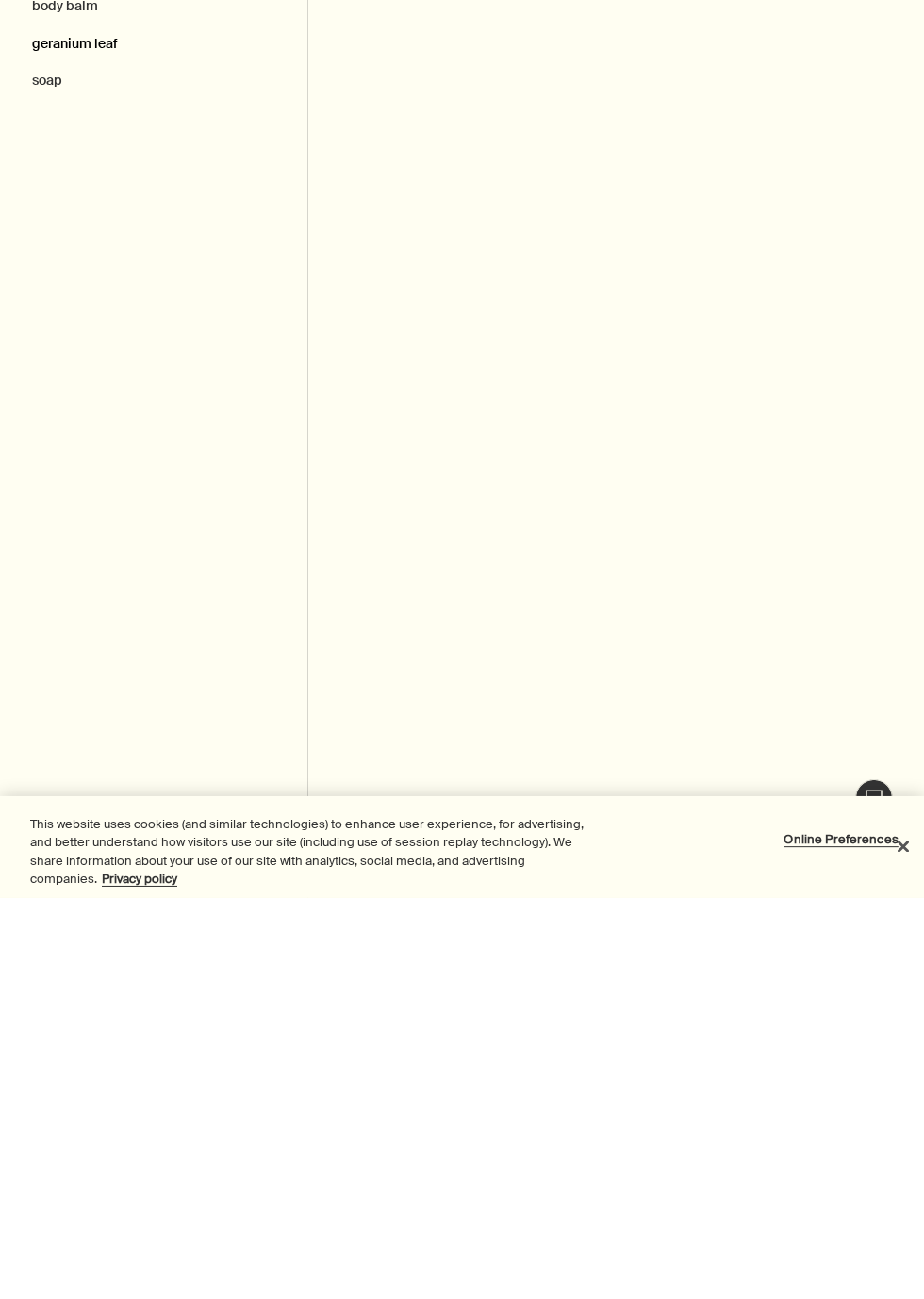
click at [161, 464] on button "geranium leaf" at bounding box center [153, 445] width 307 height 38
type input "geranium leaf"
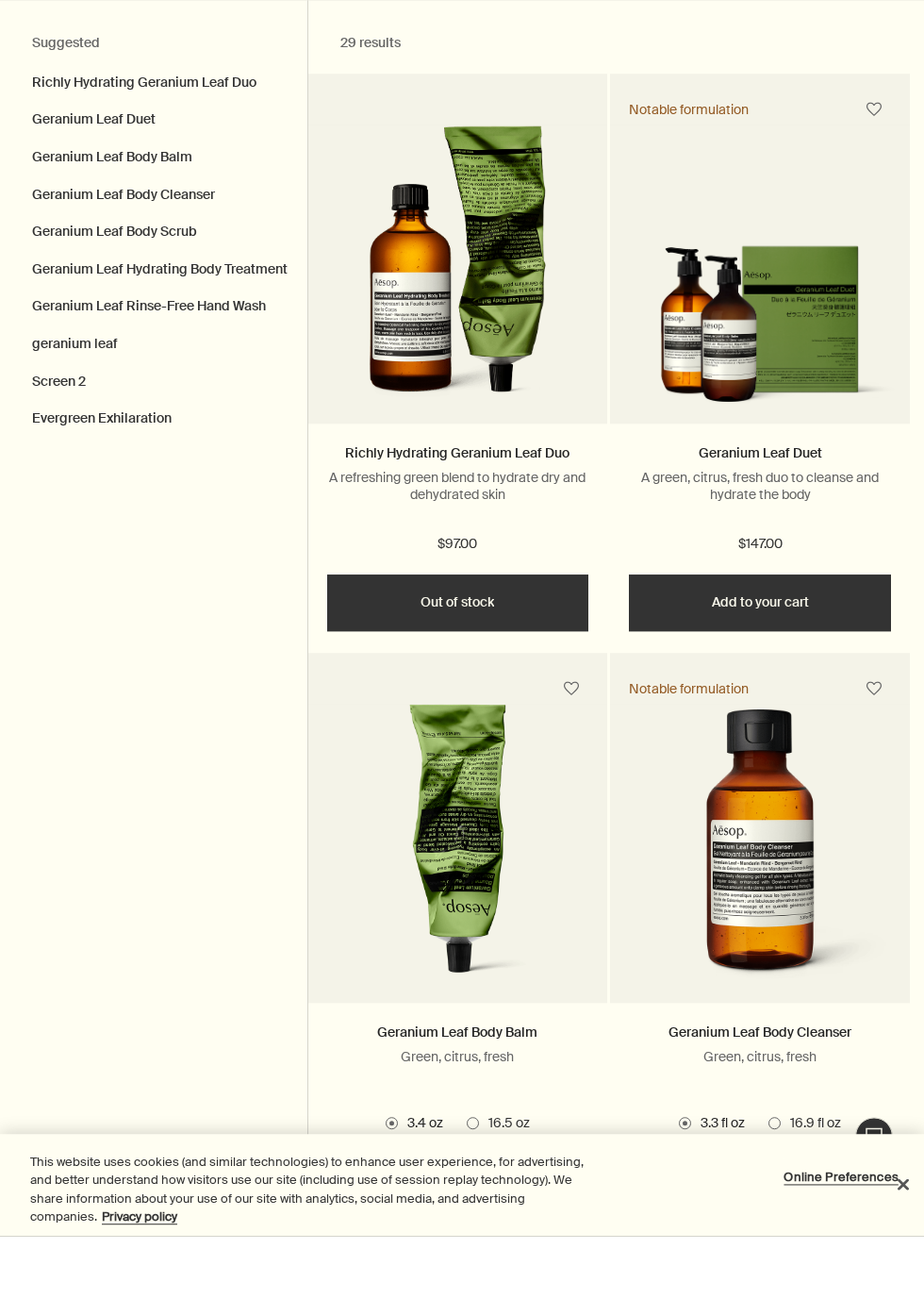
click at [255, 95] on h2 "Suggested" at bounding box center [153, 106] width 243 height 23
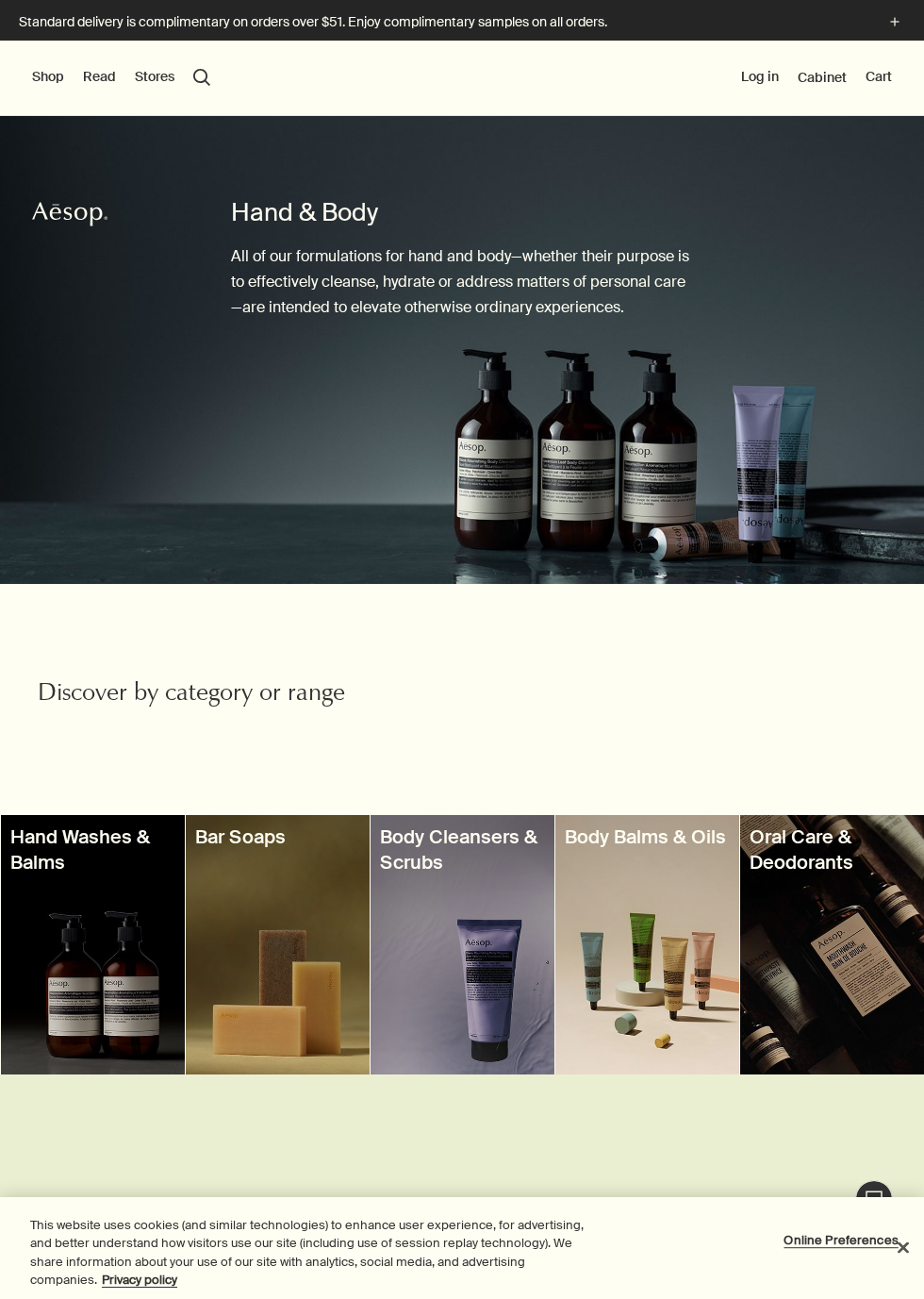
click at [218, 82] on div "Shop New & Notable Skin Care Hand & Body Home Hair Fragrance Kits & Travel Gift…" at bounding box center [462, 78] width 924 height 75
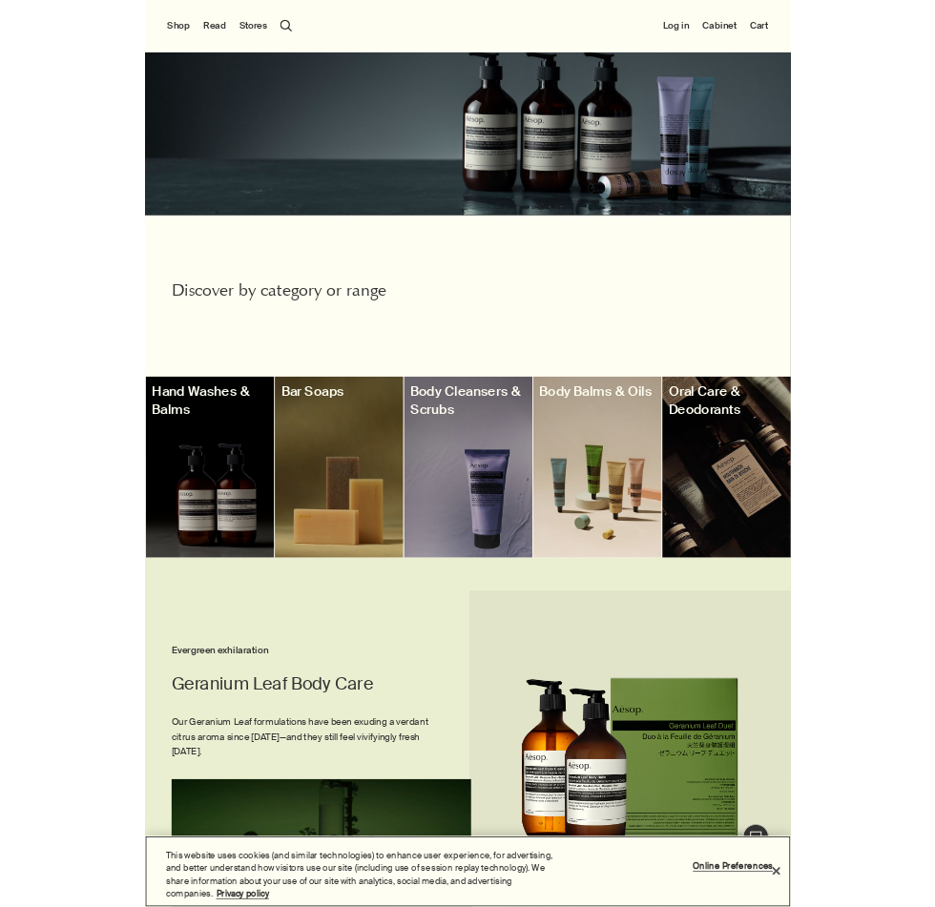
scroll to position [279, 0]
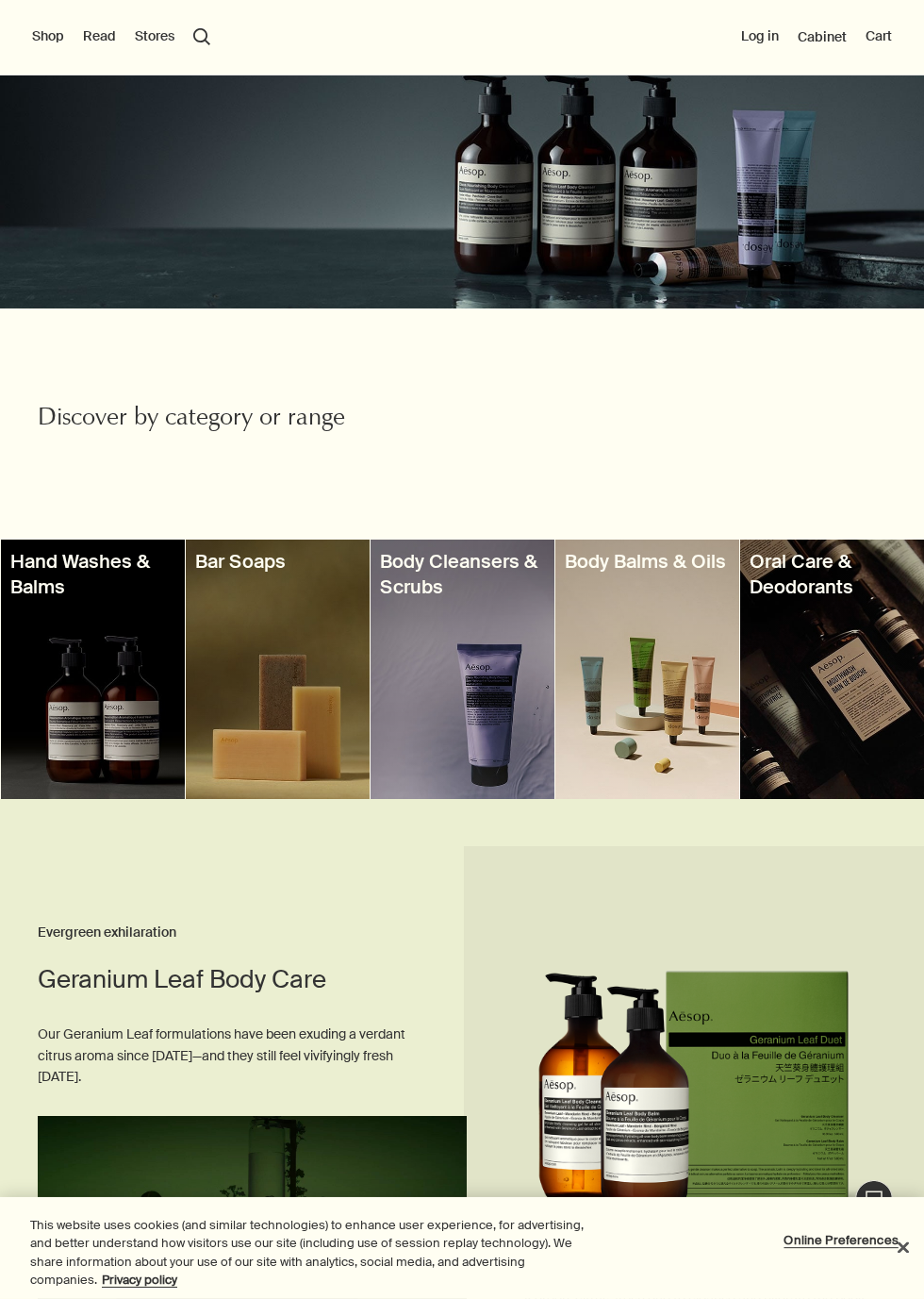
click at [204, 48] on div "Shop New & Notable Skin Care Hand & Body Home Hair Fragrance Kits & Travel Gift…" at bounding box center [462, 38] width 924 height 75
click at [199, 40] on button "search Search" at bounding box center [202, 37] width 17 height 17
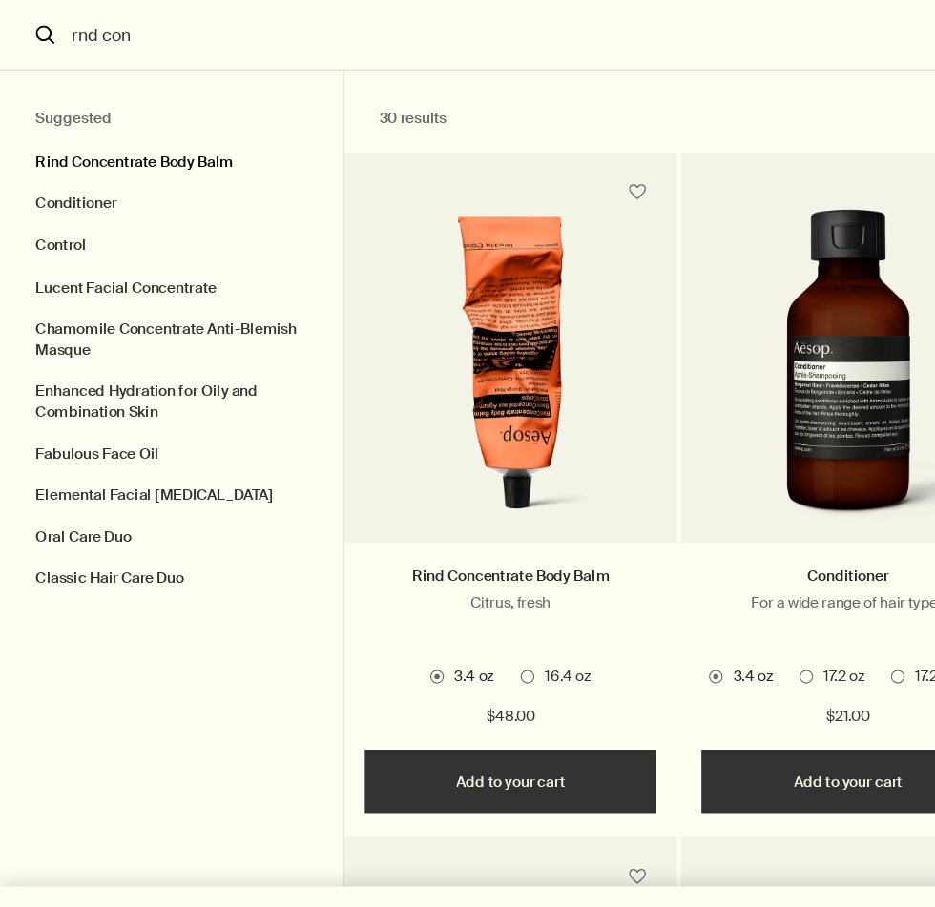
click at [85, 167] on button "Rind Concentrate Body Balm" at bounding box center [155, 143] width 311 height 48
type input "Rind Concentrate Body Balm"
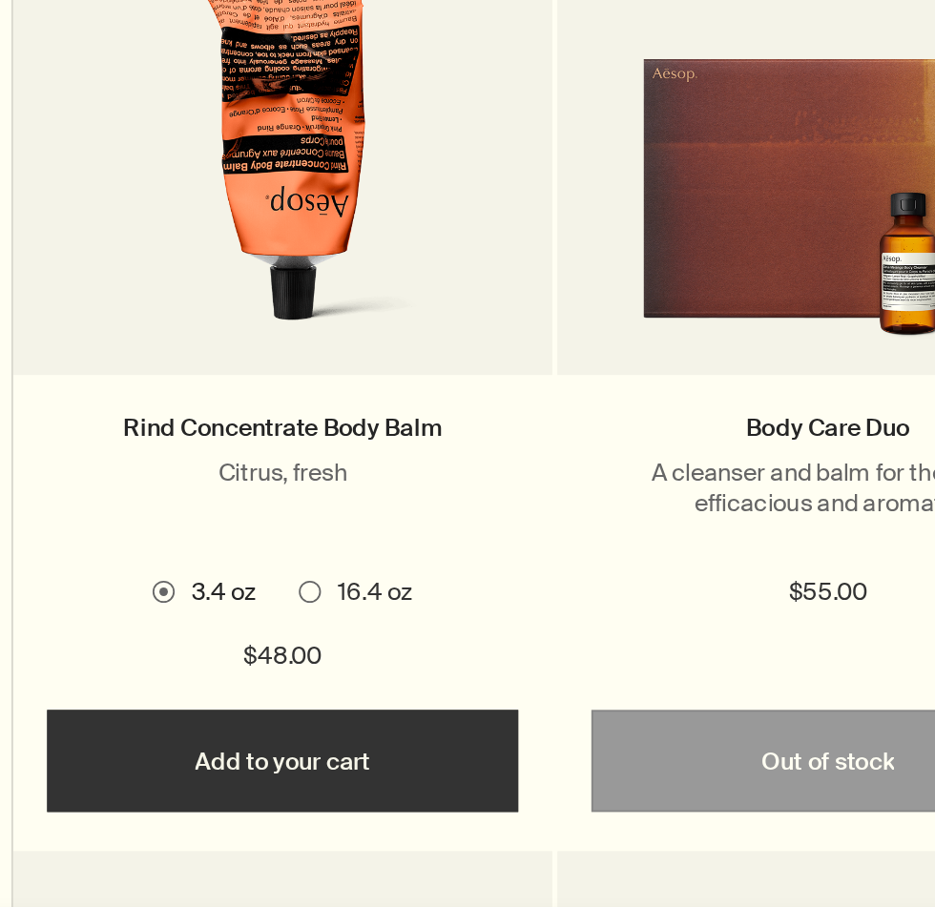
click at [485, 620] on span "Search" at bounding box center [478, 614] width 12 height 12
click at [472, 617] on input "16.4 oz" at bounding box center [472, 611] width 0 height 12
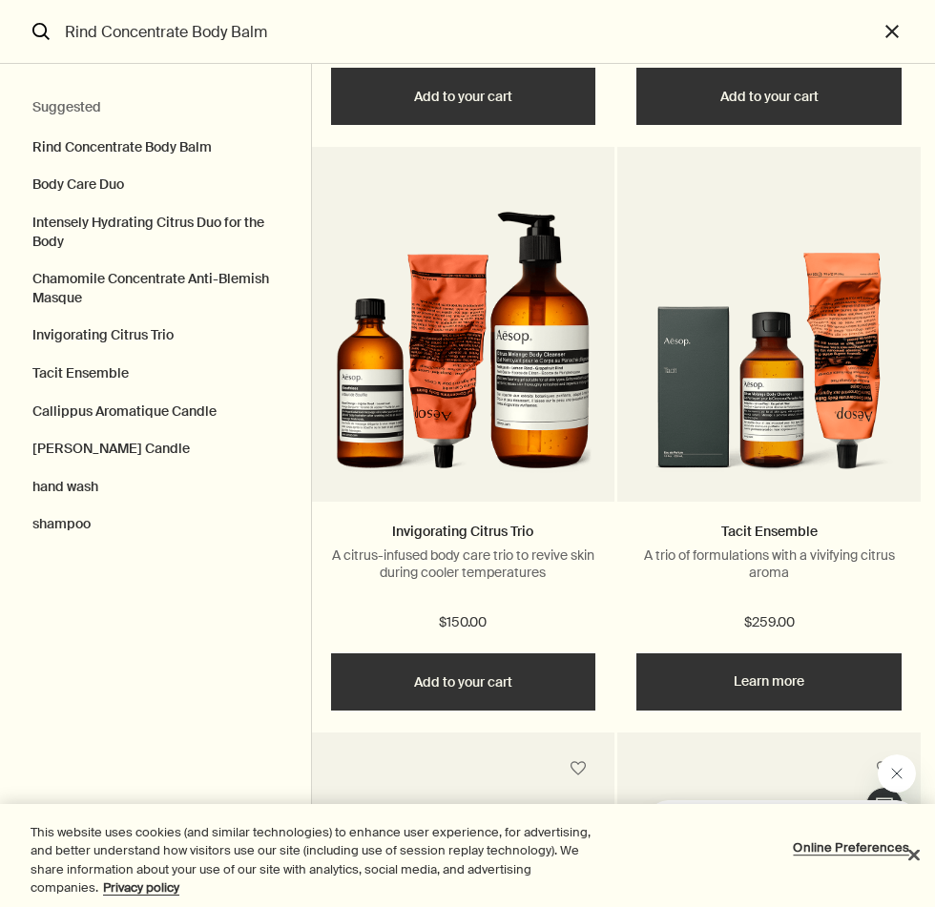
scroll to position [1232, 0]
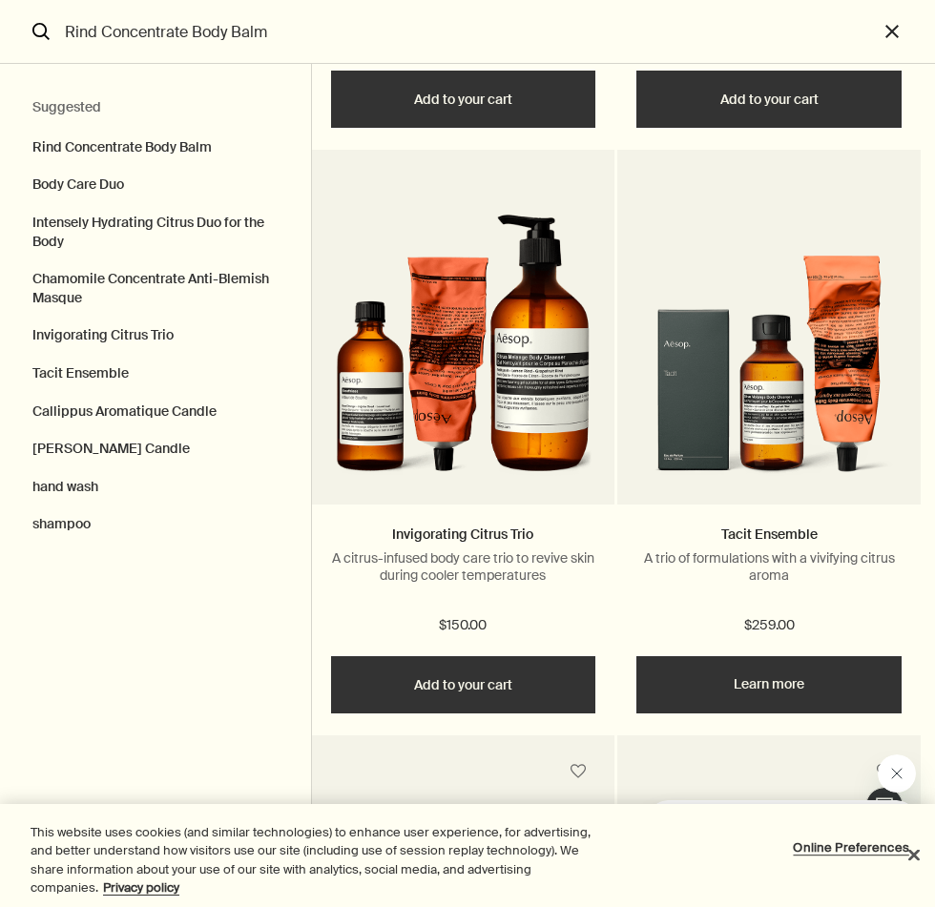
click at [866, 465] on img "Search" at bounding box center [769, 348] width 259 height 294
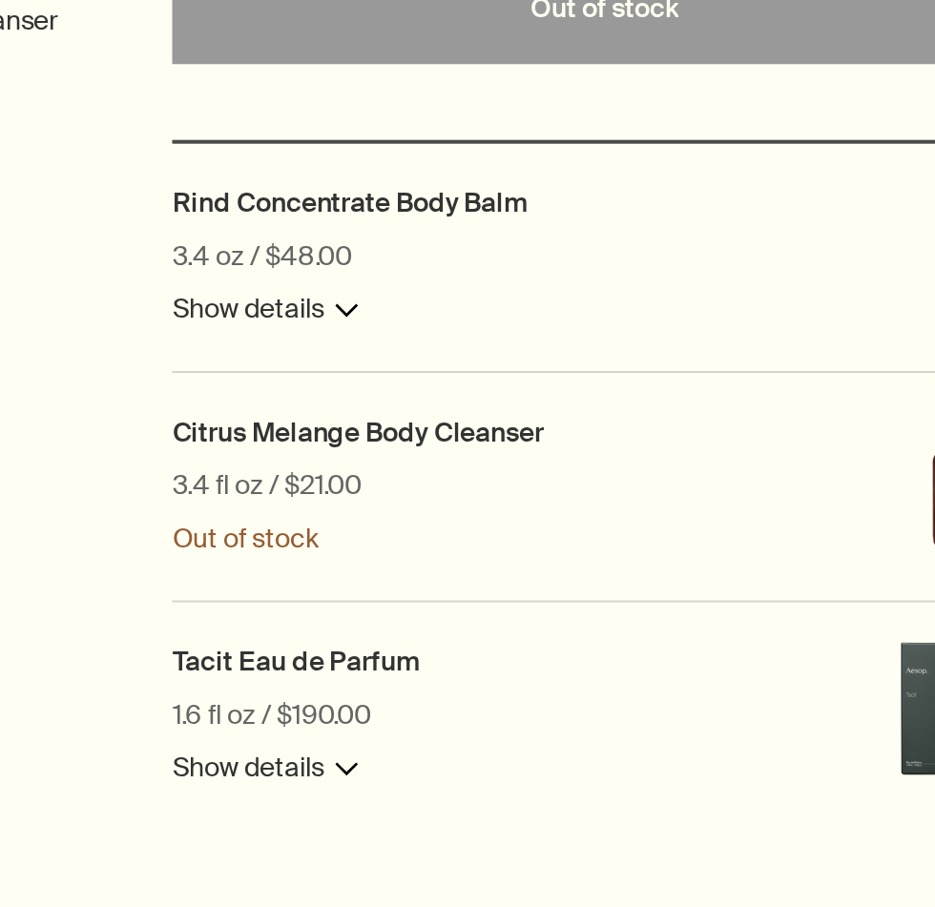
scroll to position [375, 0]
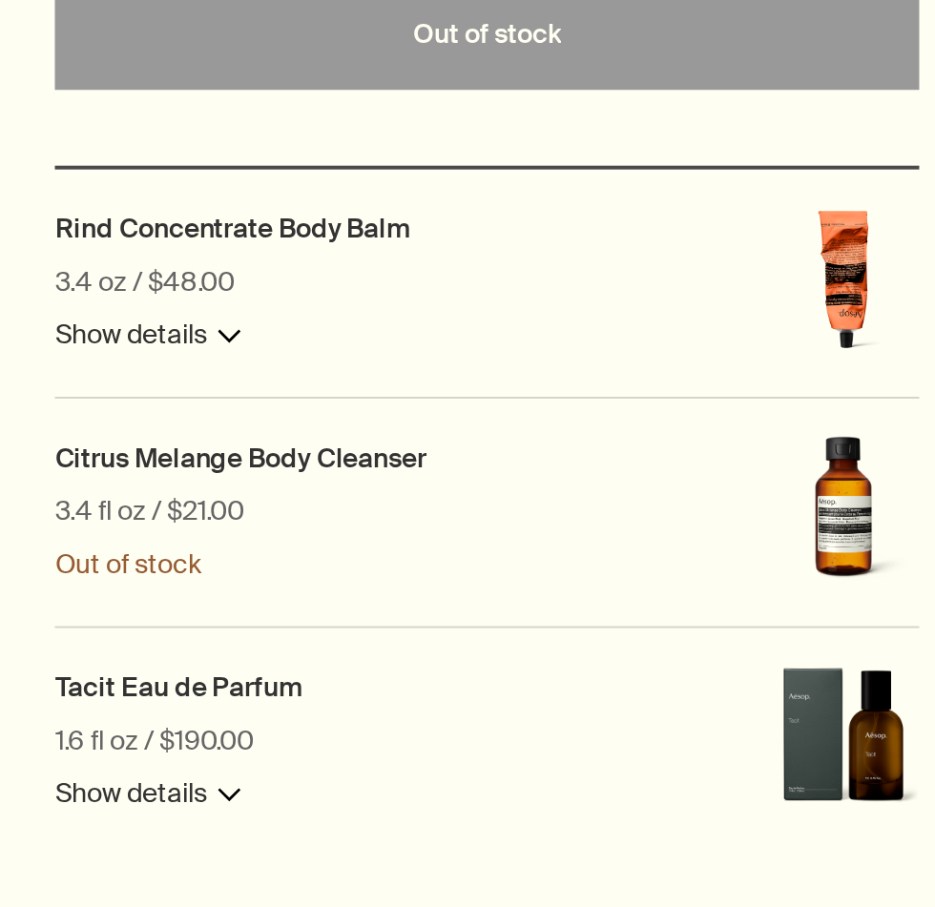
click at [503, 684] on button "Show details downArrow" at bounding box center [515, 683] width 94 height 23
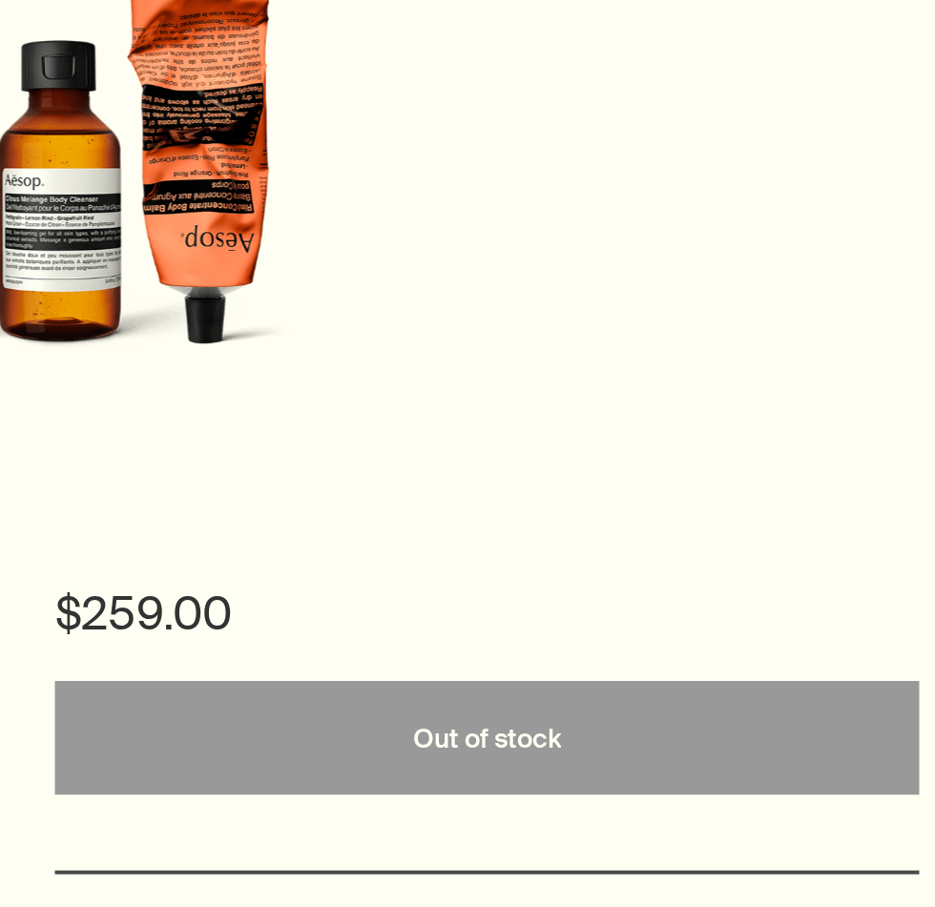
scroll to position [0, 0]
